Goal: Transaction & Acquisition: Purchase product/service

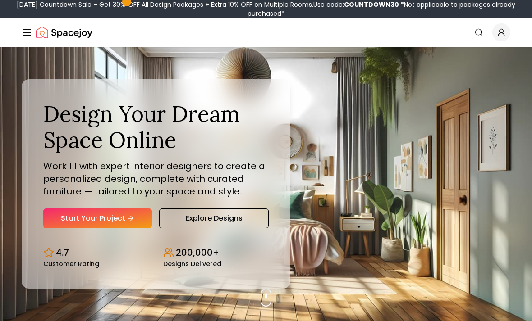
click at [64, 228] on link "Start Your Project" at bounding box center [97, 219] width 109 height 20
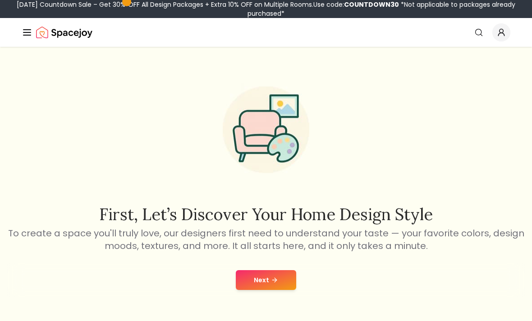
click at [287, 283] on button "Next" at bounding box center [266, 280] width 60 height 20
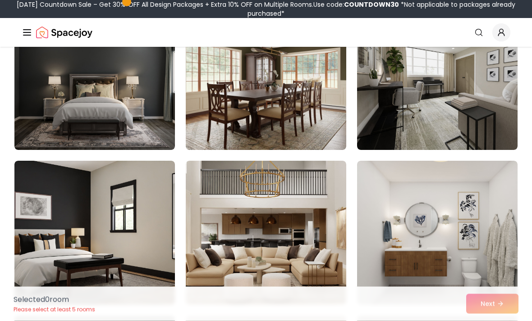
scroll to position [891, 0]
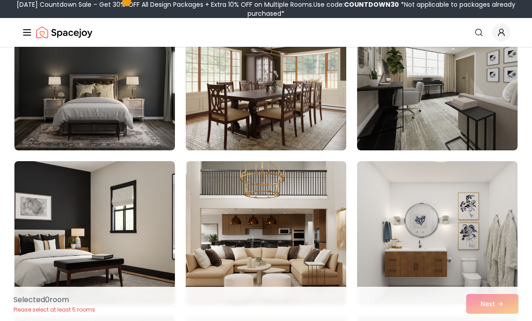
click at [484, 90] on img at bounding box center [437, 78] width 160 height 144
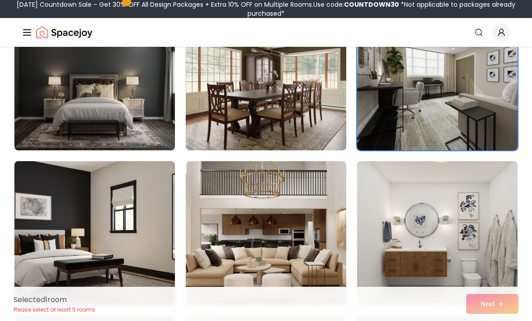
click at [504, 321] on div "Selected 1 room Please select at least 5 rooms Next" at bounding box center [265, 304] width 519 height 34
click at [470, 90] on img at bounding box center [437, 78] width 160 height 144
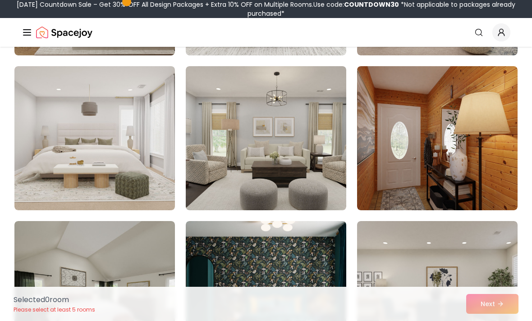
scroll to position [366, 0]
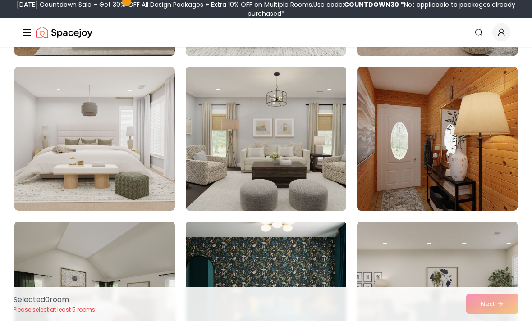
click at [109, 154] on img at bounding box center [94, 139] width 160 height 144
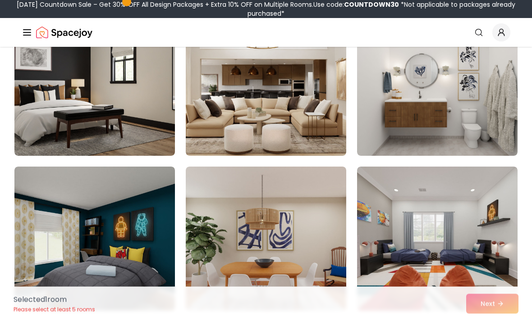
scroll to position [1041, 0]
click at [464, 128] on img at bounding box center [437, 84] width 160 height 144
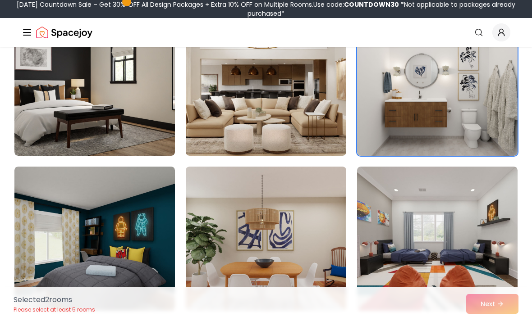
click at [341, 119] on img at bounding box center [266, 84] width 160 height 144
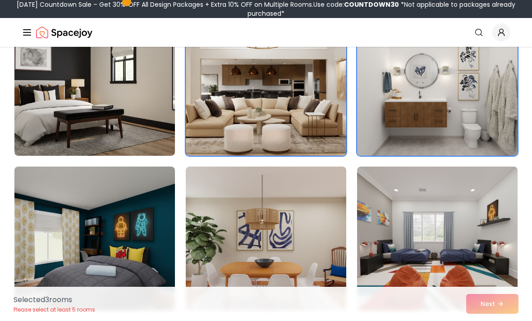
click at [329, 116] on img at bounding box center [266, 84] width 160 height 144
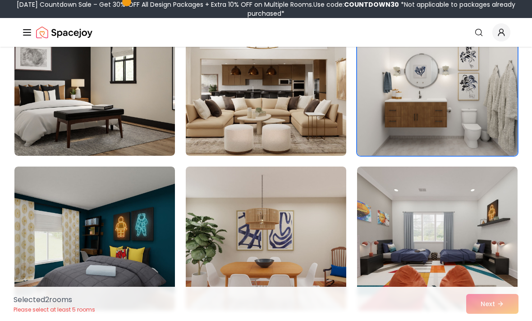
click at [417, 99] on img at bounding box center [437, 84] width 160 height 144
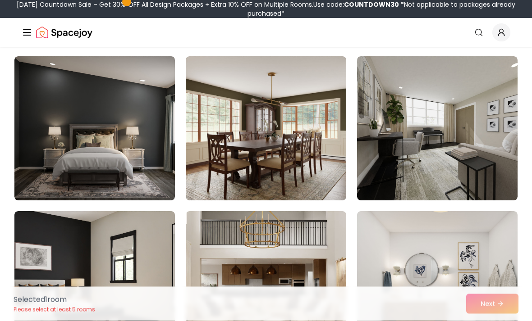
scroll to position [822, 0]
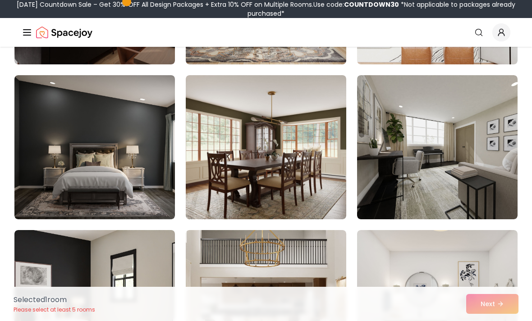
click at [485, 165] on img at bounding box center [437, 147] width 160 height 144
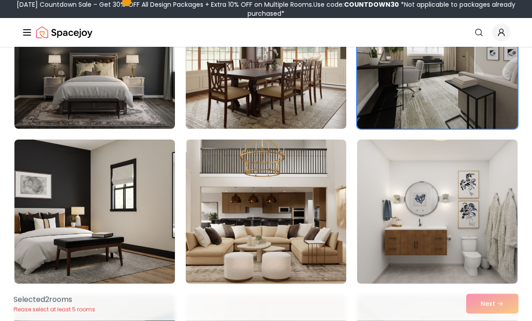
scroll to position [899, 0]
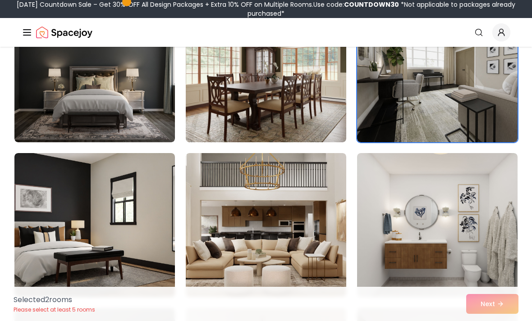
click at [320, 203] on img at bounding box center [266, 225] width 160 height 144
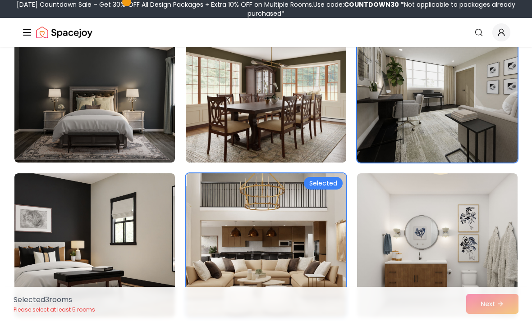
scroll to position [875, 0]
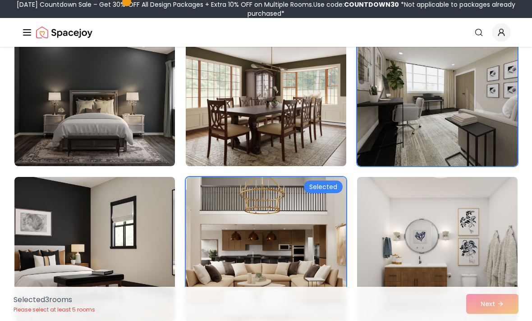
click at [330, 196] on img at bounding box center [266, 249] width 160 height 144
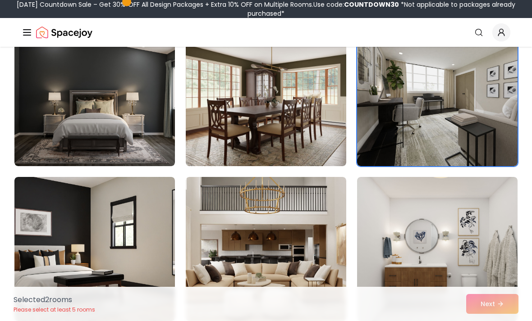
click at [117, 271] on img at bounding box center [94, 249] width 160 height 144
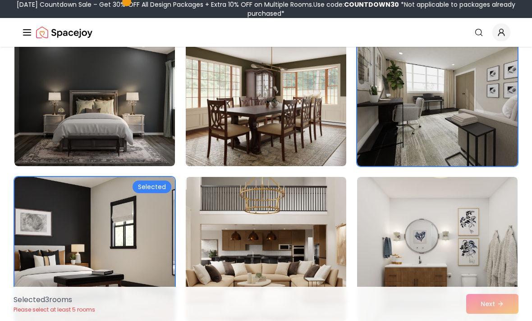
click at [124, 282] on img at bounding box center [94, 249] width 160 height 144
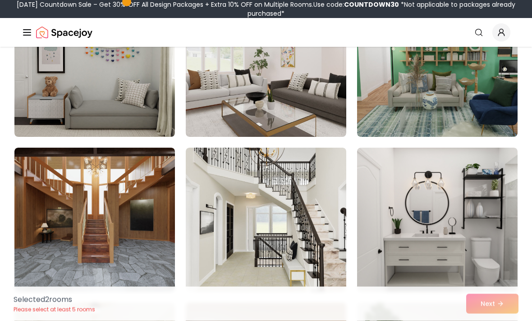
scroll to position [1370, 0]
click at [477, 199] on img at bounding box center [437, 220] width 160 height 144
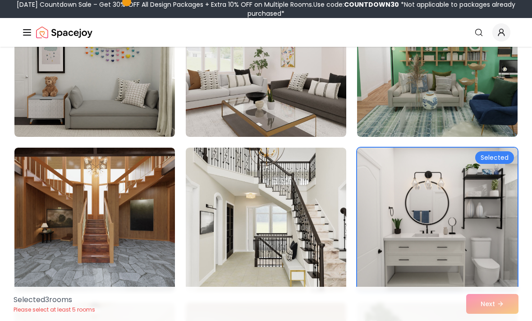
click at [326, 196] on img at bounding box center [266, 220] width 160 height 144
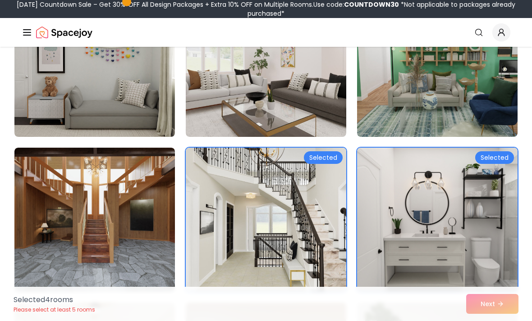
click at [332, 192] on img at bounding box center [266, 220] width 160 height 144
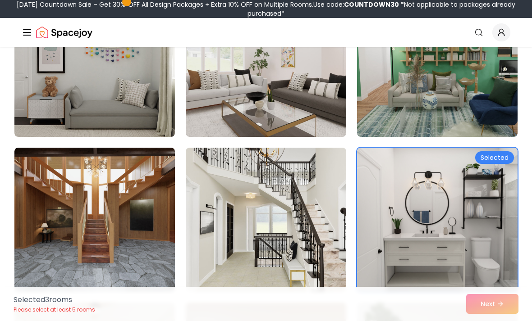
click at [279, 74] on img at bounding box center [266, 65] width 160 height 144
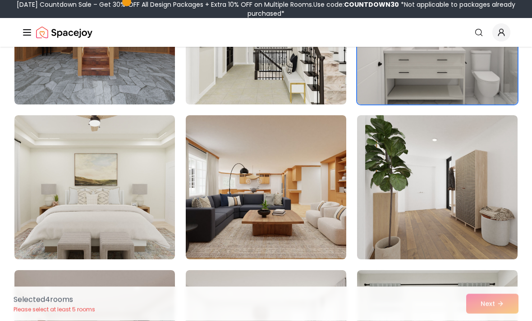
scroll to position [1557, 0]
click at [446, 151] on img at bounding box center [437, 187] width 160 height 144
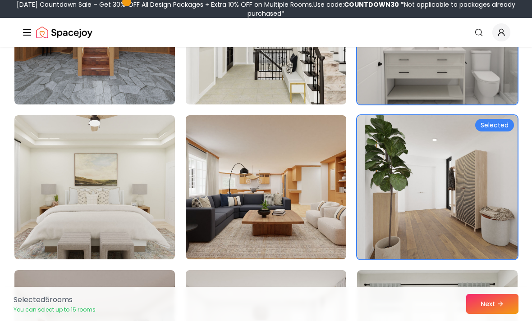
click at [496, 314] on button "Next" at bounding box center [492, 304] width 52 height 20
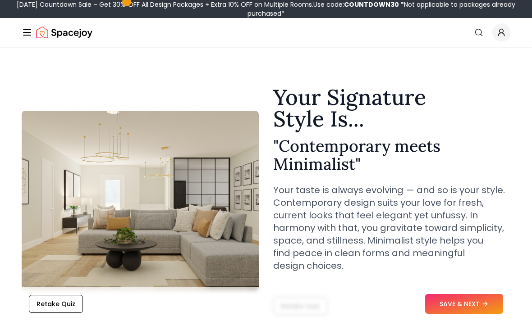
click at [483, 302] on icon at bounding box center [484, 303] width 7 height 7
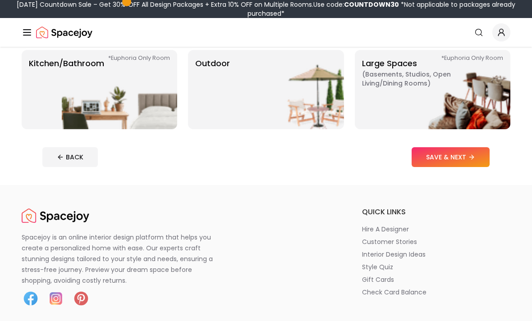
scroll to position [242, 0]
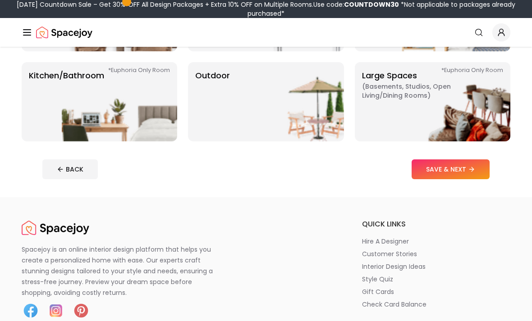
click at [466, 172] on button "SAVE & NEXT" at bounding box center [450, 169] width 78 height 20
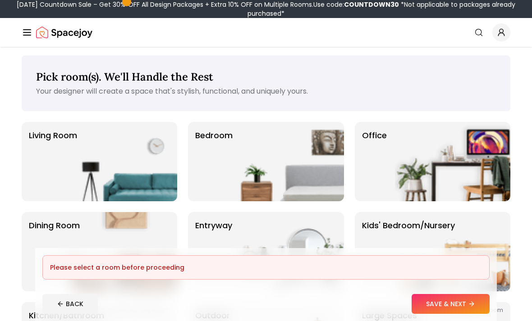
scroll to position [24, 0]
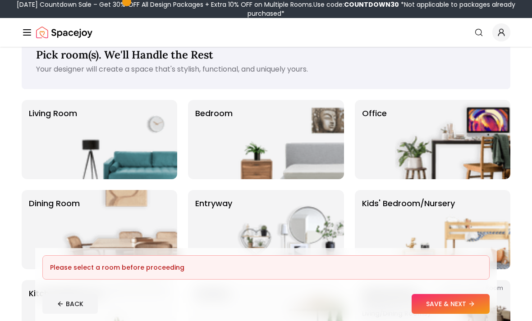
click at [212, 115] on p "Bedroom" at bounding box center [213, 139] width 37 height 65
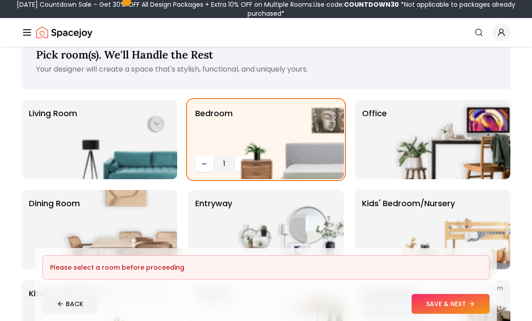
click at [103, 112] on img at bounding box center [119, 139] width 115 height 79
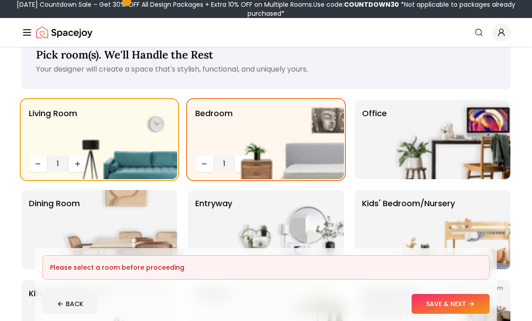
click at [458, 119] on img at bounding box center [452, 139] width 115 height 79
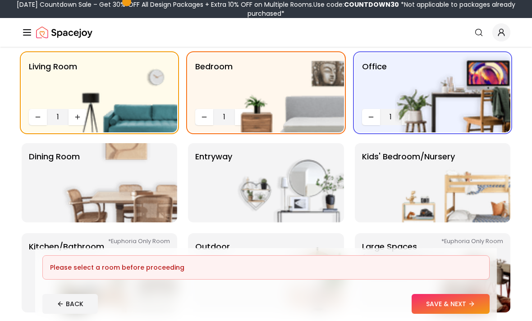
scroll to position [75, 0]
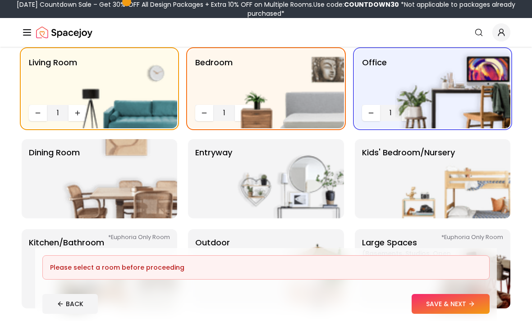
click at [83, 154] on img at bounding box center [119, 178] width 115 height 79
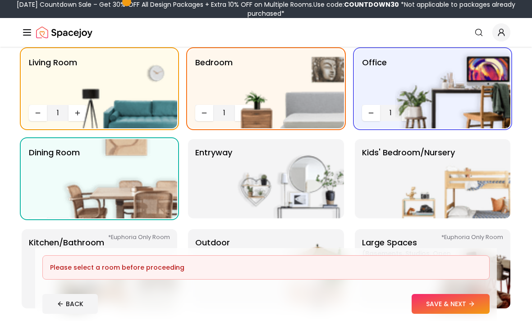
click at [453, 191] on img at bounding box center [452, 178] width 115 height 79
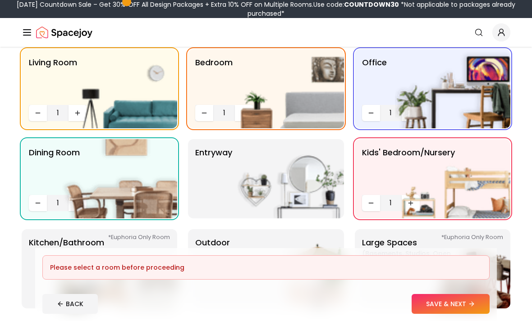
click at [232, 181] on img at bounding box center [285, 178] width 115 height 79
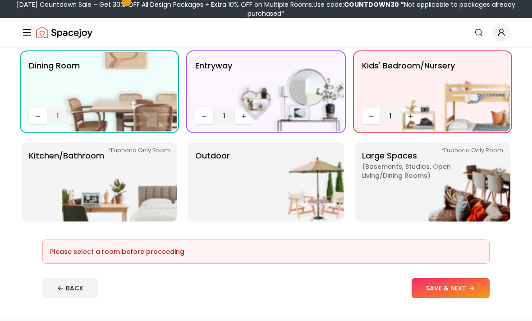
scroll to position [162, 0]
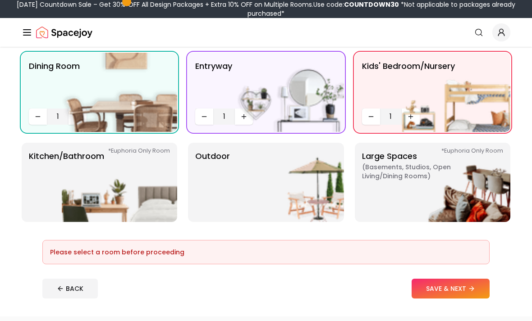
click at [104, 178] on img at bounding box center [119, 182] width 115 height 79
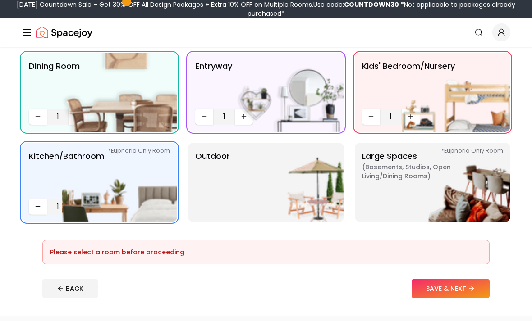
click at [458, 183] on img at bounding box center [452, 182] width 115 height 79
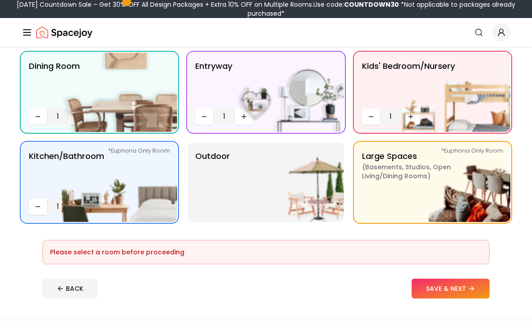
click at [234, 187] on img at bounding box center [285, 182] width 115 height 79
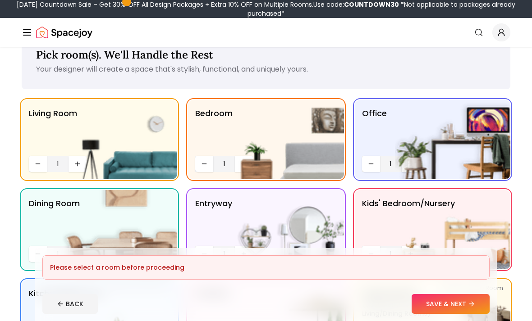
scroll to position [26, 0]
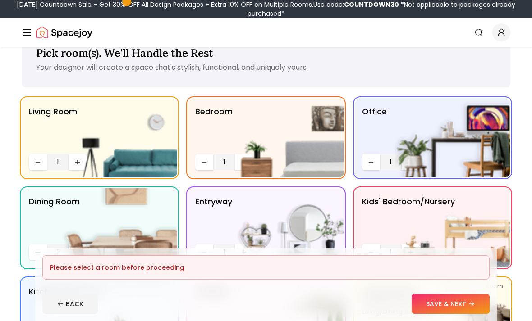
click at [253, 165] on img at bounding box center [285, 137] width 115 height 79
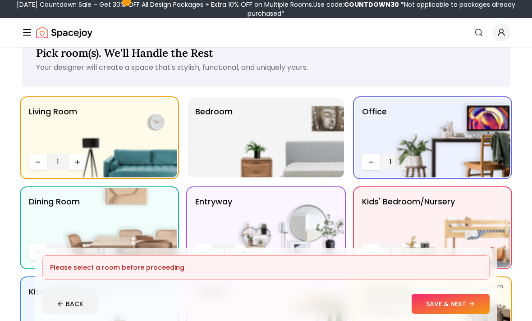
click at [276, 157] on img at bounding box center [285, 137] width 115 height 79
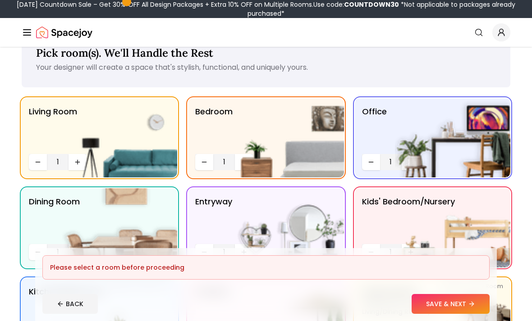
click at [241, 164] on img at bounding box center [285, 137] width 115 height 79
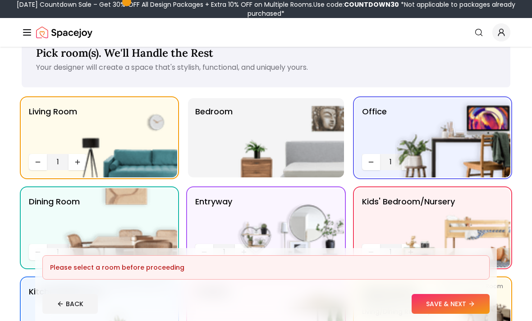
click at [250, 157] on img at bounding box center [285, 137] width 115 height 79
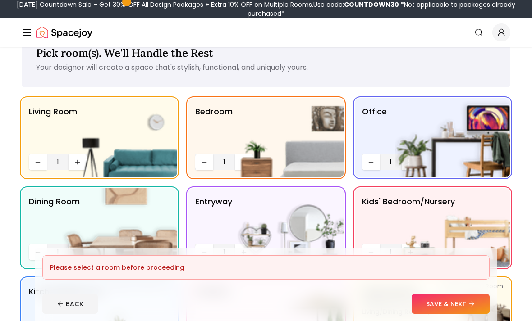
click at [81, 164] on img at bounding box center [119, 137] width 115 height 79
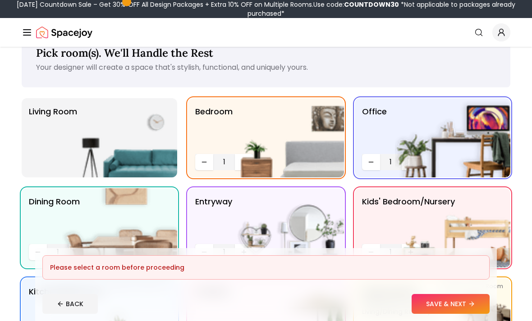
click at [59, 129] on p "Living Room" at bounding box center [53, 137] width 48 height 65
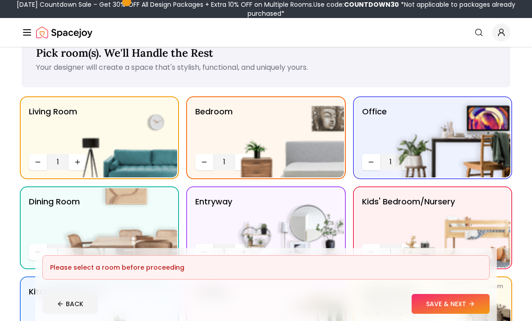
click at [244, 162] on img at bounding box center [285, 137] width 115 height 79
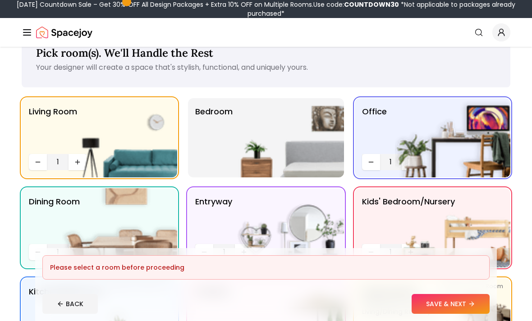
click at [255, 157] on img at bounding box center [285, 137] width 115 height 79
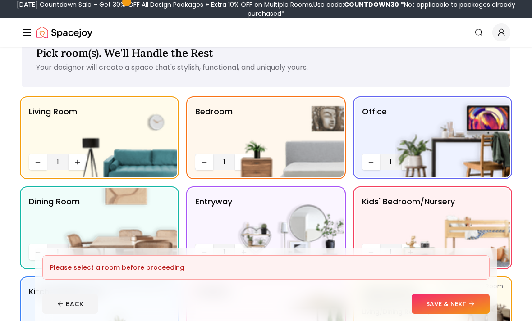
click at [237, 155] on img at bounding box center [285, 137] width 115 height 79
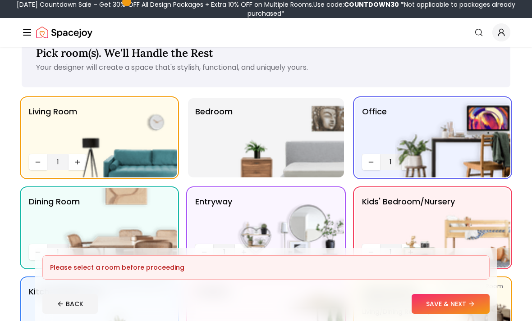
click at [240, 159] on img at bounding box center [285, 137] width 115 height 79
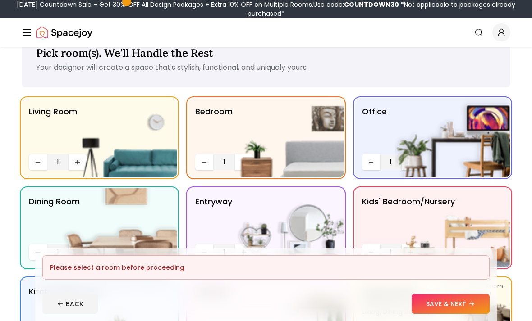
click at [227, 162] on span "1" at bounding box center [224, 162] width 14 height 11
click at [225, 161] on span "1" at bounding box center [224, 162] width 14 height 11
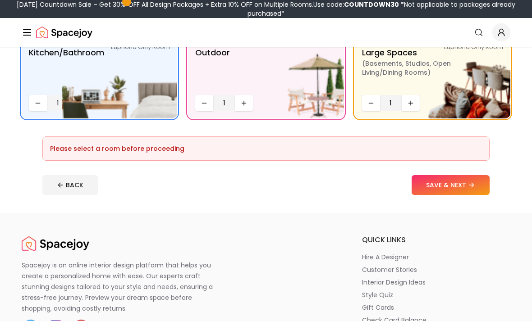
scroll to position [283, 0]
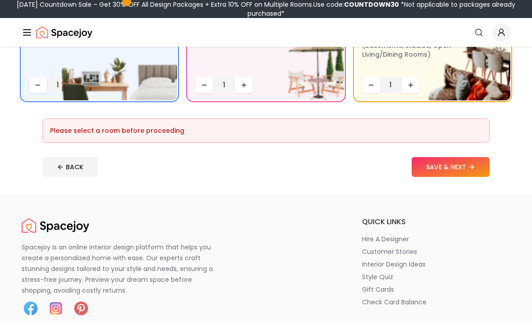
click at [457, 162] on button "SAVE & NEXT" at bounding box center [450, 167] width 78 height 20
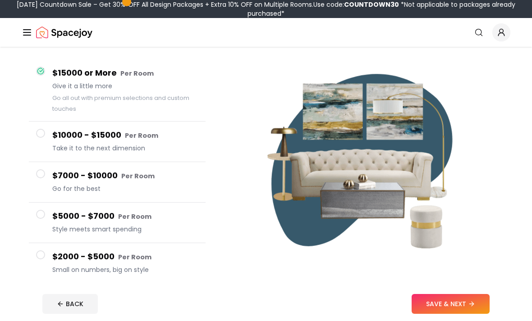
scroll to position [101, 0]
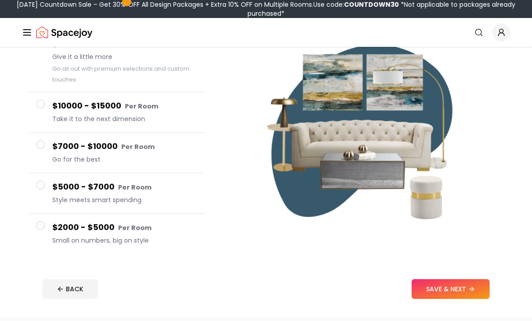
click at [461, 279] on button "SAVE & NEXT" at bounding box center [450, 289] width 78 height 20
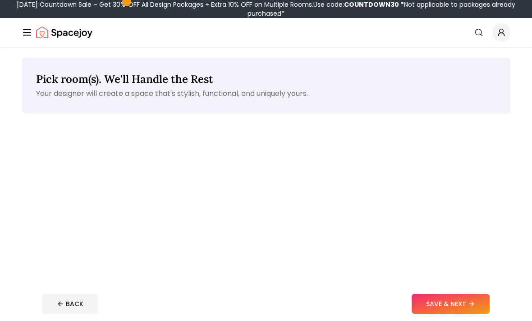
scroll to position [312, 0]
